Goal: Transaction & Acquisition: Purchase product/service

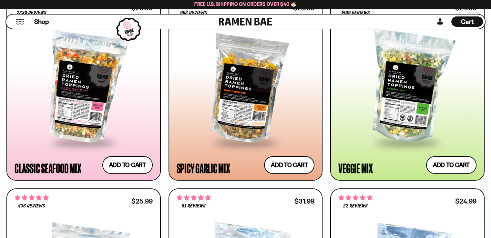
scroll to position [323, 0]
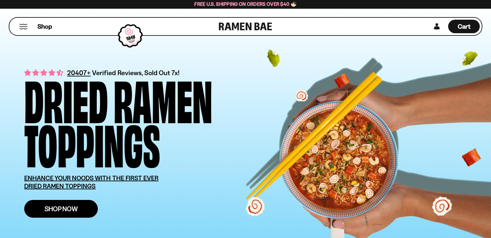
click at [66, 207] on span "Shop Now" at bounding box center [61, 209] width 33 height 7
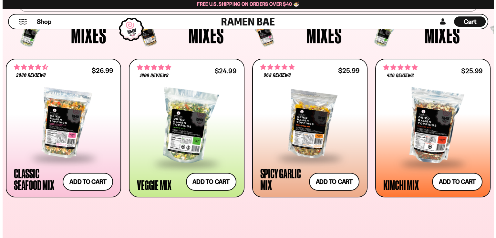
scroll to position [258, 0]
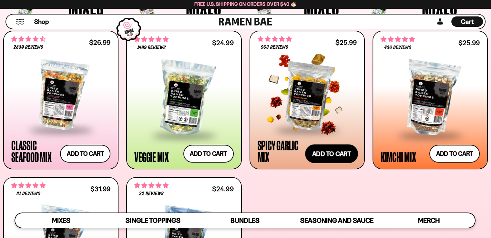
click at [339, 152] on button "Add to cart Add ― Regular price $25.99 Regular price Sale price $25.99 Unit pri…" at bounding box center [331, 154] width 53 height 19
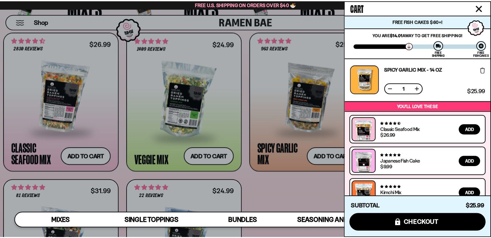
scroll to position [14, 0]
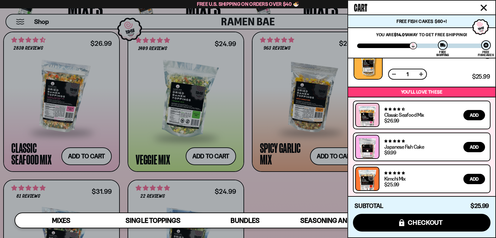
click at [280, 189] on div at bounding box center [248, 119] width 496 height 238
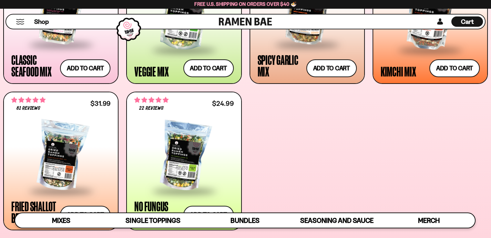
scroll to position [388, 0]
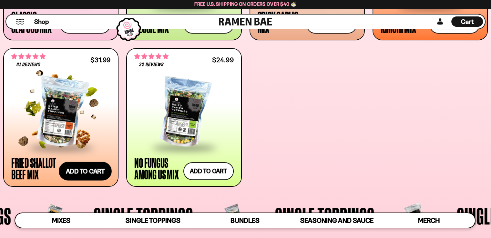
drag, startPoint x: 95, startPoint y: 171, endPoint x: 122, endPoint y: 173, distance: 27.0
click at [95, 171] on button "Add to cart Add ― Regular price $31.99 Regular price Sale price $31.99 Unit pri…" at bounding box center [85, 171] width 53 height 19
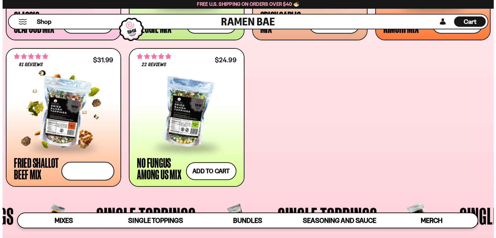
scroll to position [389, 0]
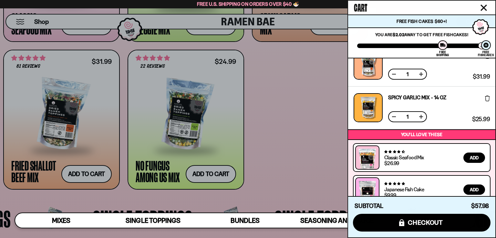
click at [304, 140] on div at bounding box center [248, 119] width 496 height 238
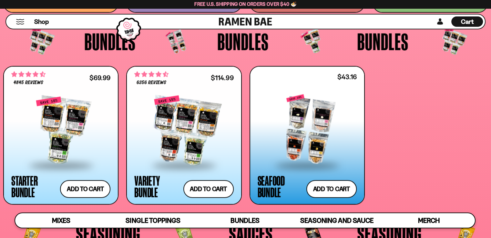
scroll to position [1356, 0]
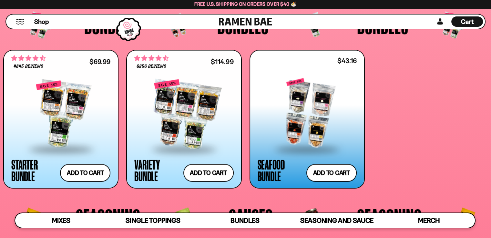
click at [406, 128] on div "**********" at bounding box center [245, 119] width 485 height 139
click at [429, 147] on div "**********" at bounding box center [245, 119] width 485 height 139
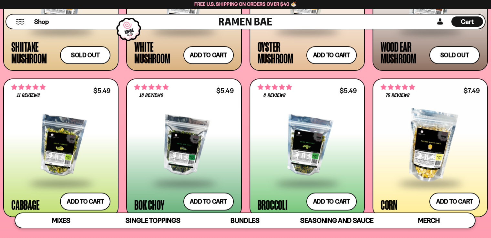
scroll to position [904, 0]
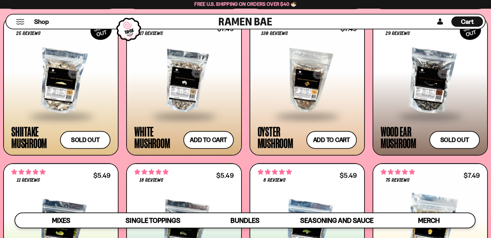
click at [473, 21] on span "Cart" at bounding box center [467, 22] width 13 height 8
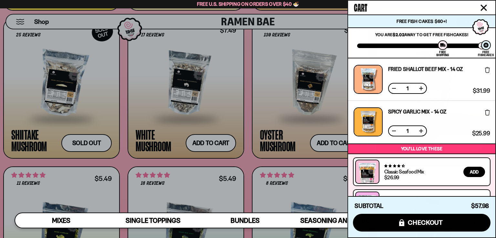
scroll to position [57, 0]
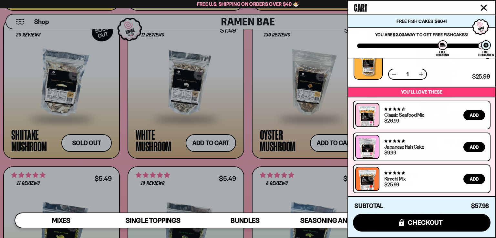
click at [234, 67] on div at bounding box center [248, 119] width 496 height 238
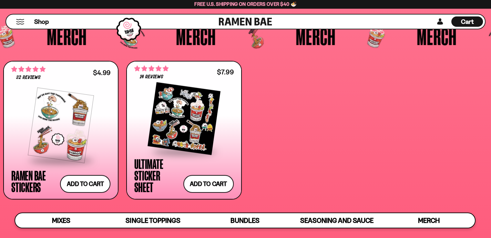
scroll to position [1744, 0]
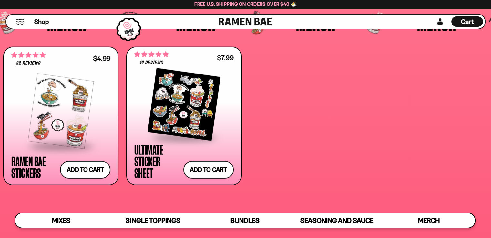
click at [287, 113] on div "**********" at bounding box center [245, 116] width 485 height 139
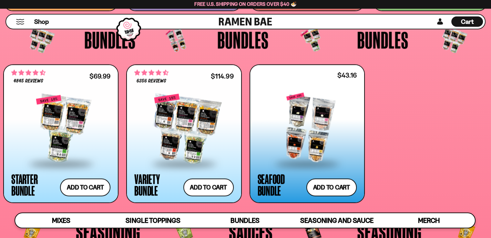
scroll to position [1356, 0]
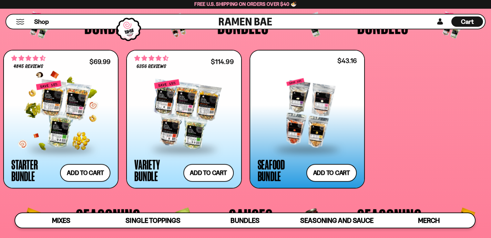
click at [71, 100] on div at bounding box center [60, 114] width 99 height 68
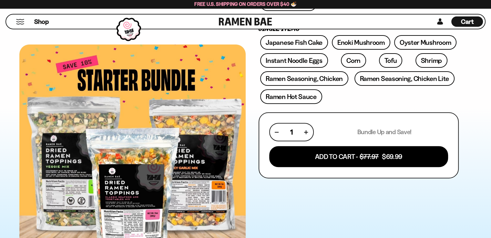
scroll to position [258, 0]
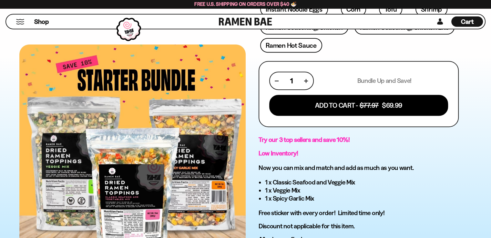
click at [428, 209] on p "Free sticker with every order! Limited time only!" at bounding box center [359, 213] width 200 height 8
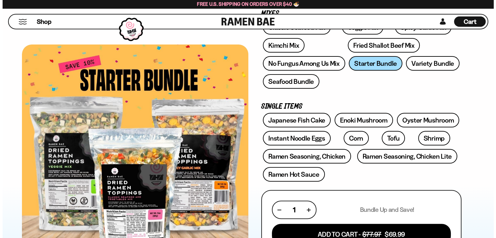
scroll to position [0, 0]
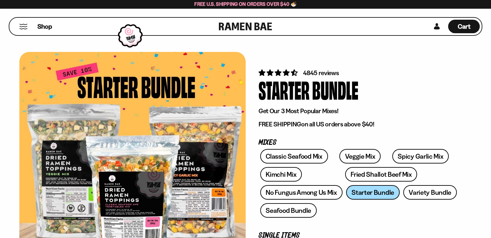
click at [21, 26] on button "Mobile Menu Trigger" at bounding box center [23, 26] width 9 height 5
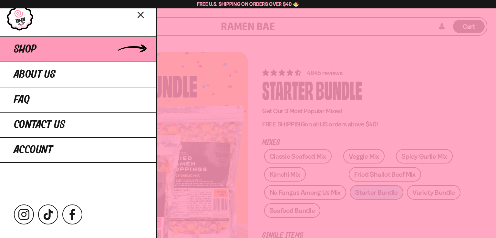
click at [59, 53] on link "Shop" at bounding box center [78, 48] width 156 height 25
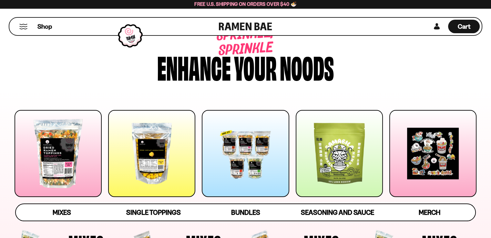
scroll to position [32, 0]
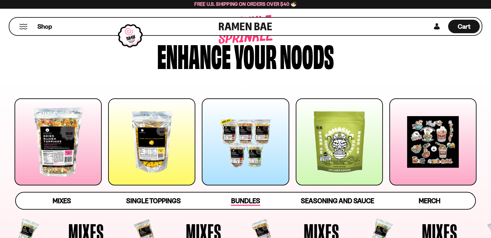
click at [245, 201] on span "Bundles" at bounding box center [245, 201] width 29 height 9
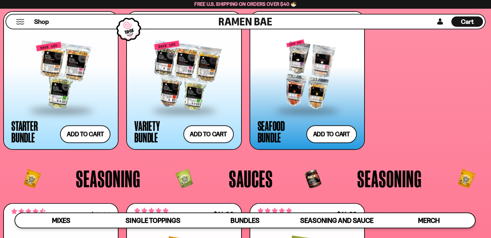
scroll to position [1367, 0]
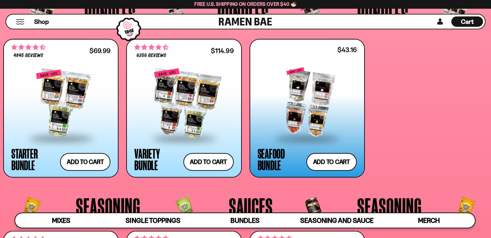
click at [315, 108] on div at bounding box center [307, 102] width 99 height 70
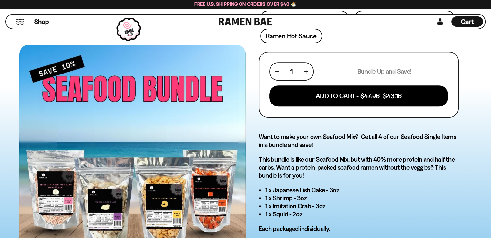
scroll to position [388, 0]
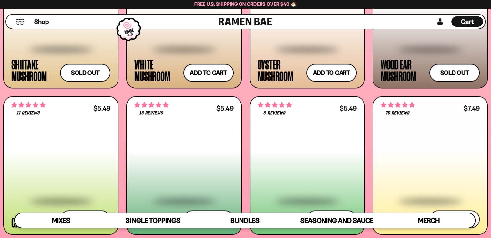
scroll to position [1012, 0]
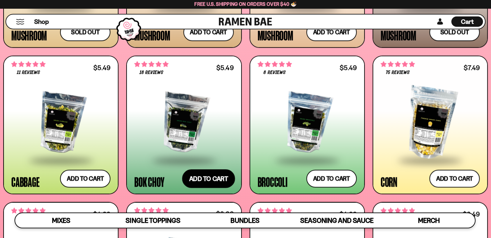
click at [208, 176] on button "Add to cart Add ― Regular price $5.49 Regular price Sale price $5.49 Unit price…" at bounding box center [208, 179] width 53 height 19
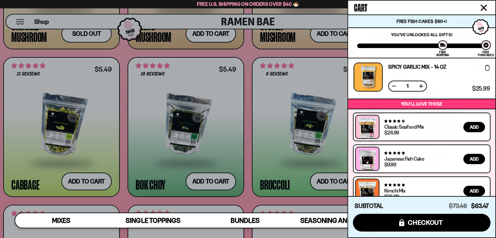
scroll to position [142, 0]
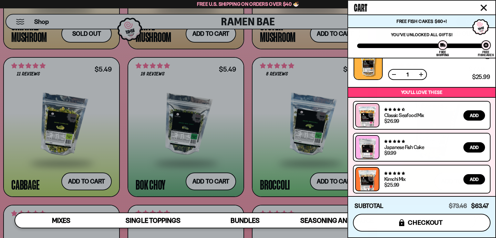
click at [441, 223] on span "checkout" at bounding box center [425, 222] width 35 height 7
